Goal: Task Accomplishment & Management: Manage account settings

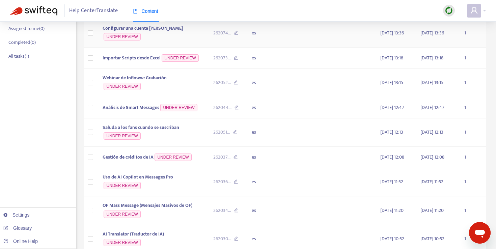
scroll to position [93, 0]
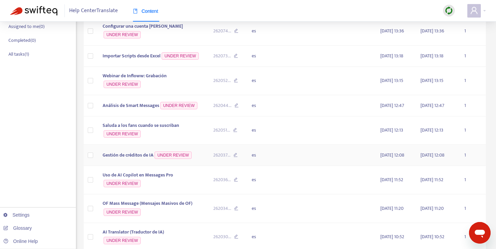
click at [131, 159] on span "Gestión de créditos de IA" at bounding box center [128, 155] width 51 height 8
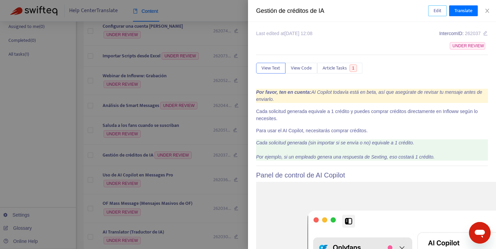
click at [439, 15] on button "Edit" at bounding box center [437, 10] width 19 height 11
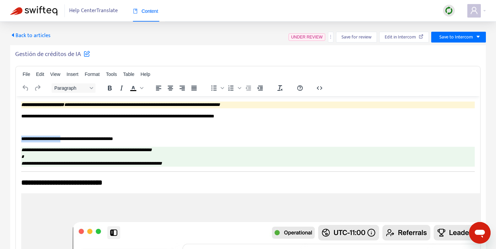
drag, startPoint x: 48, startPoint y: 135, endPoint x: 68, endPoint y: 136, distance: 19.9
click at [68, 136] on p "**********" at bounding box center [247, 138] width 453 height 7
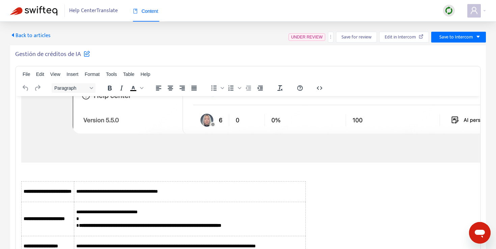
scroll to position [396, 0]
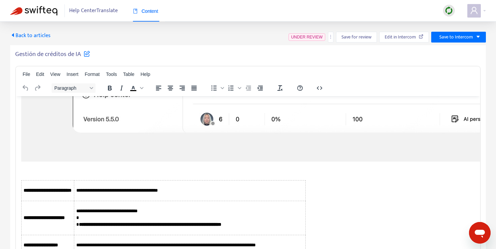
click at [40, 33] on span "Back to articles" at bounding box center [30, 35] width 40 height 9
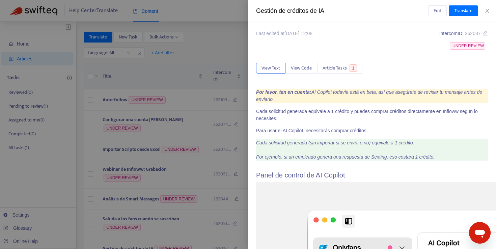
click at [228, 8] on div at bounding box center [248, 124] width 496 height 249
